Goal: Navigation & Orientation: Find specific page/section

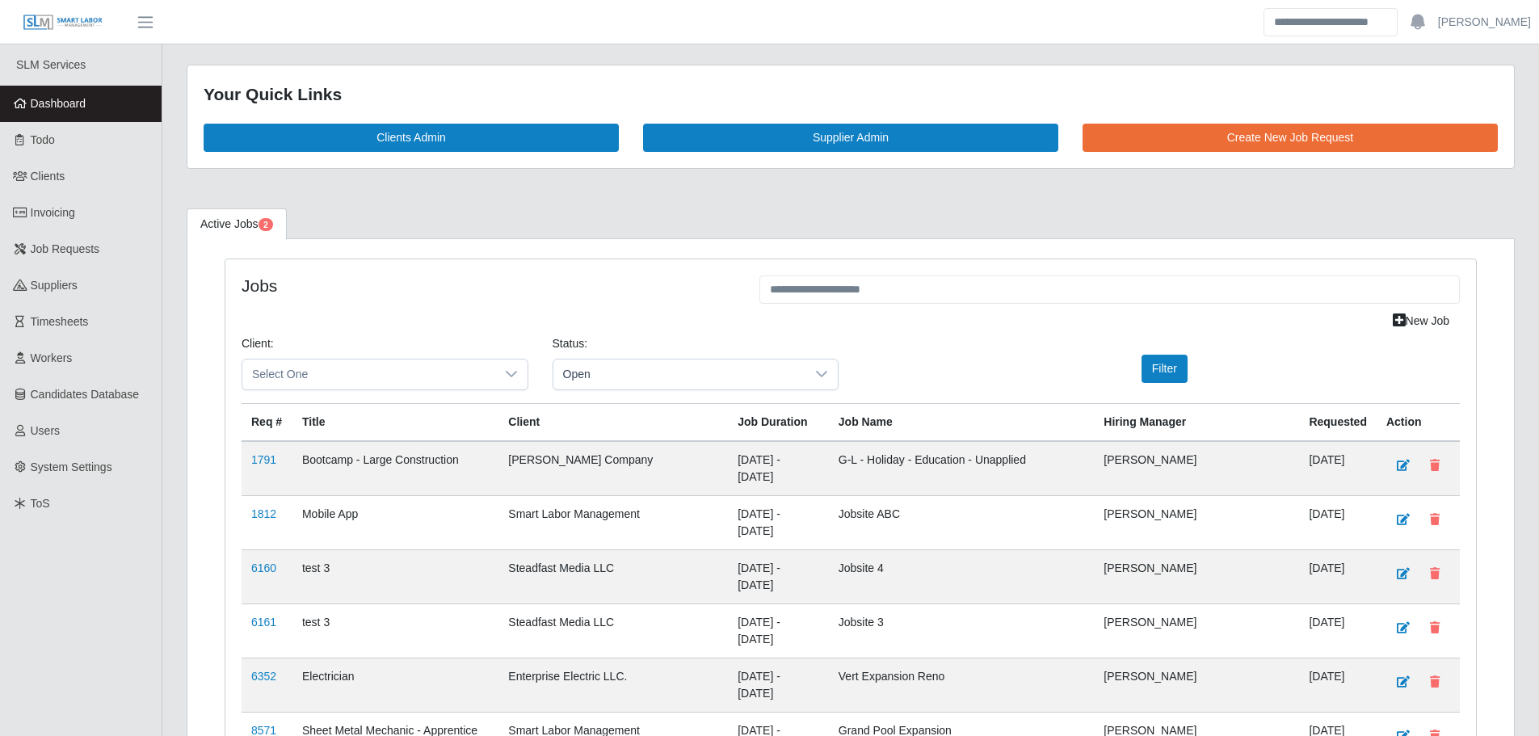
click at [87, 107] on link "Dashboard" at bounding box center [81, 104] width 162 height 36
click at [92, 103] on link "Dashboard" at bounding box center [81, 104] width 162 height 36
